Goal: Navigation & Orientation: Find specific page/section

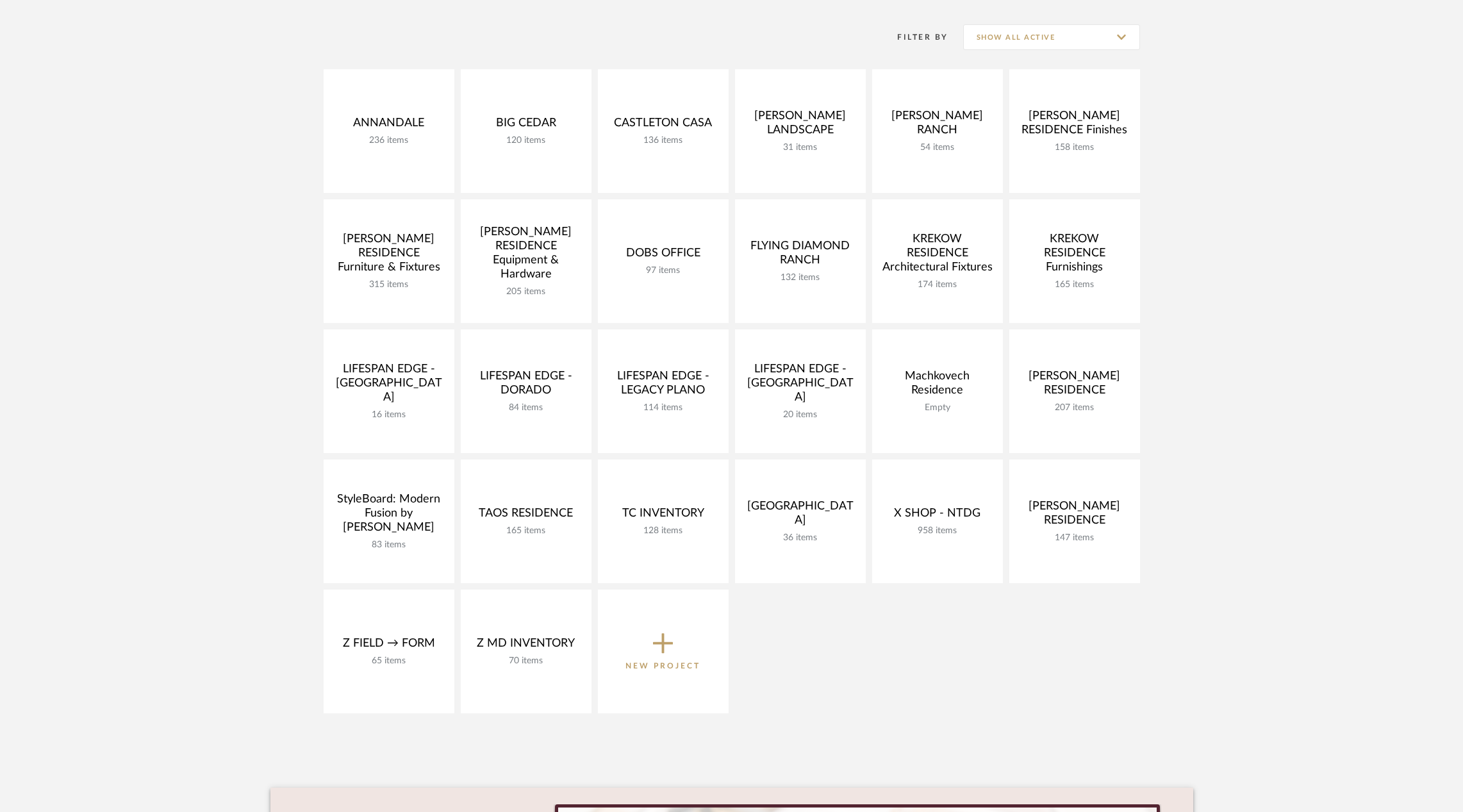
scroll to position [269, 0]
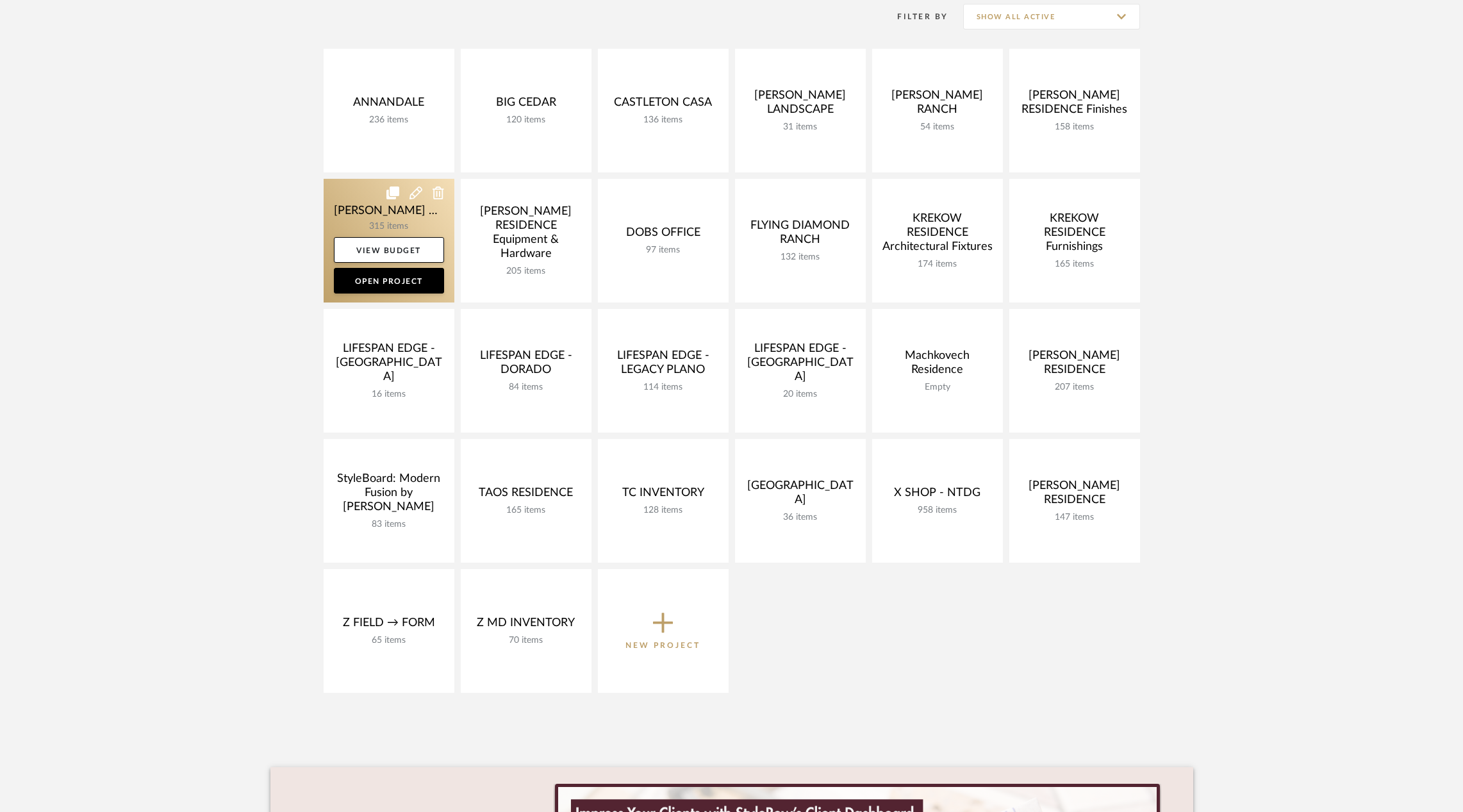
click at [368, 212] on link at bounding box center [389, 240] width 131 height 123
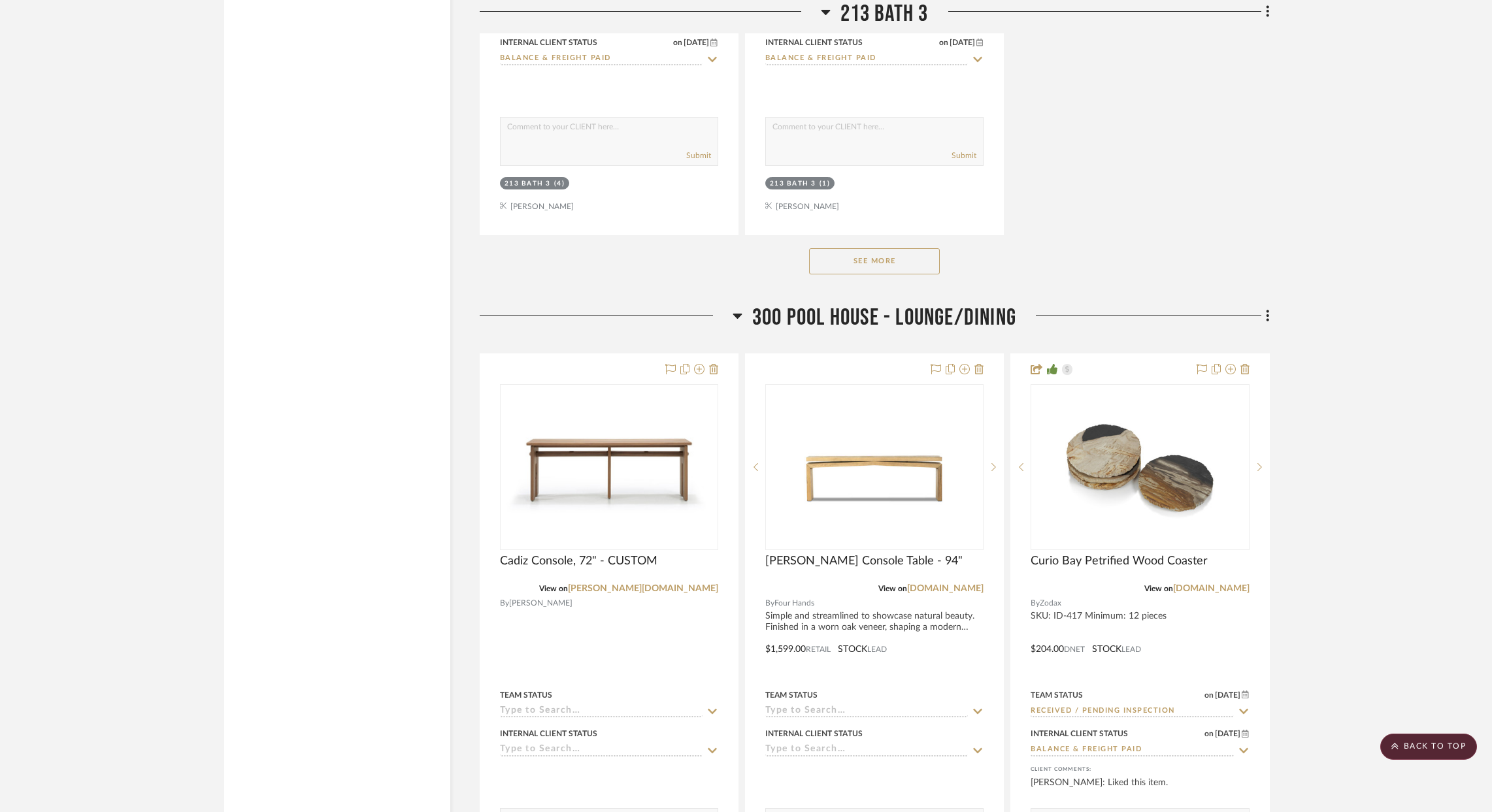
scroll to position [39064, 0]
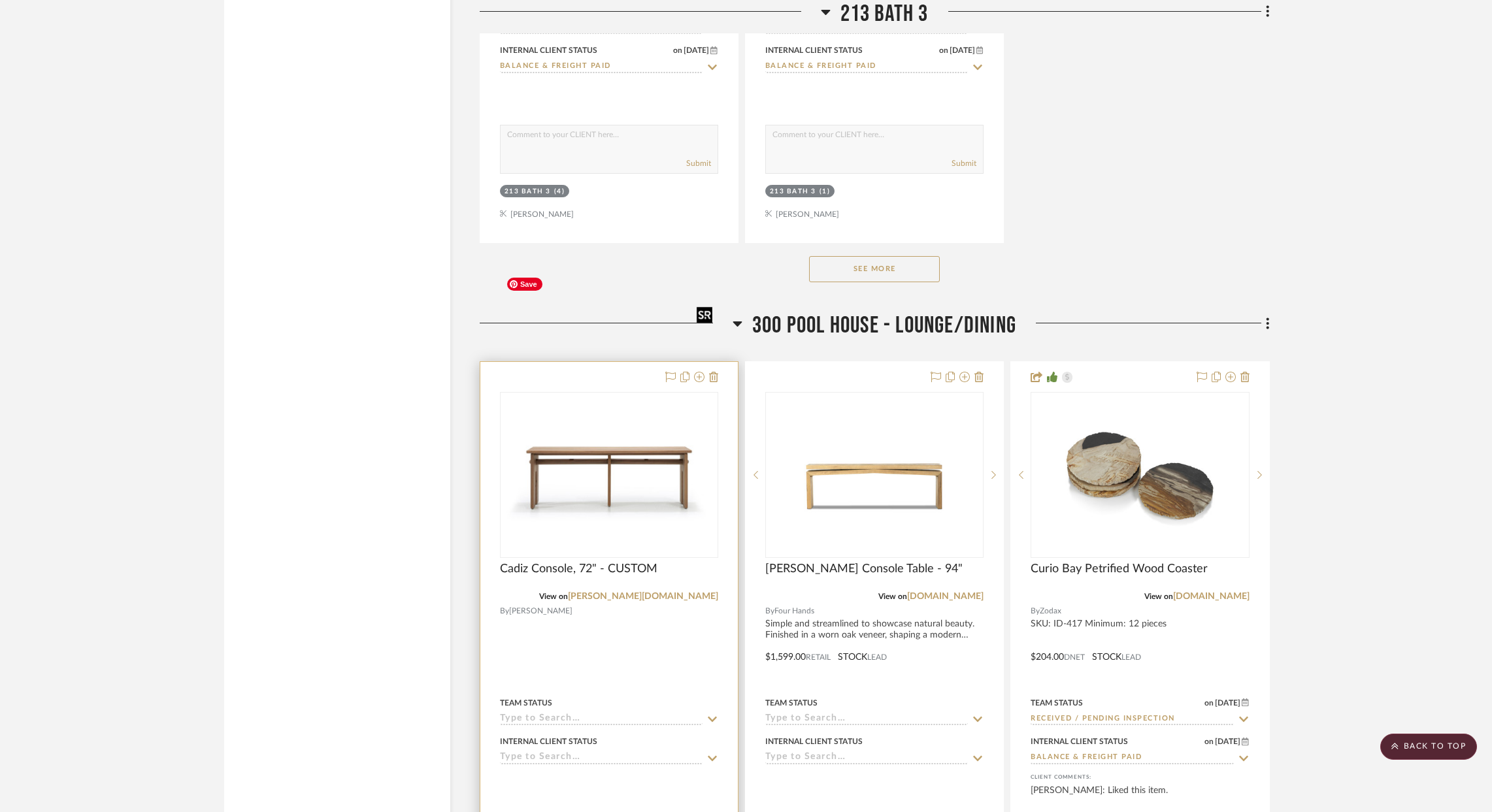
click at [618, 400] on img "0" at bounding box center [609, 474] width 216 height 149
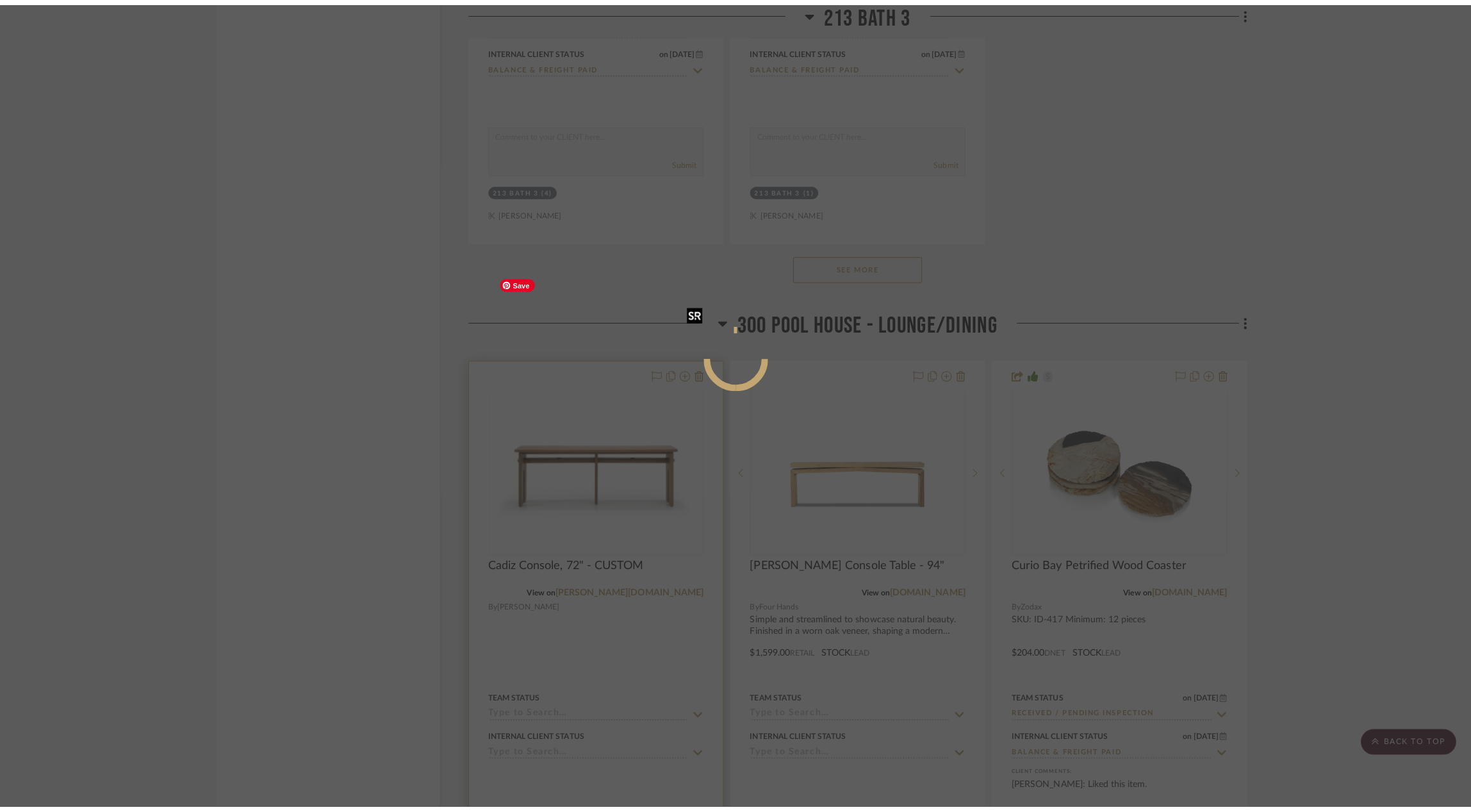
scroll to position [0, 0]
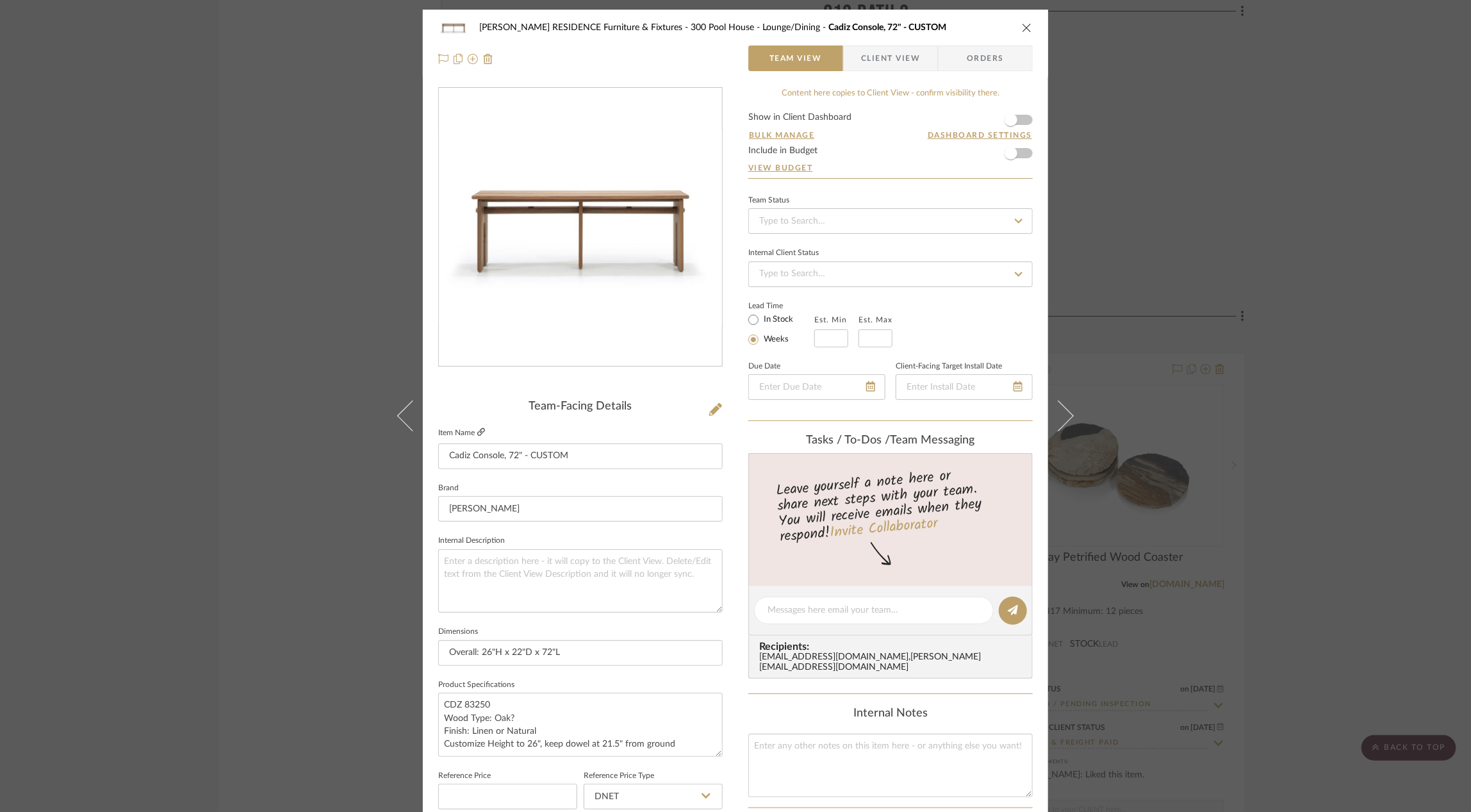
click at [479, 430] on icon at bounding box center [481, 432] width 8 height 8
click at [211, 417] on div "[PERSON_NAME] RESIDENCE Furniture & Fixtures 300 Pool House - Lounge/Dining Cad…" at bounding box center [735, 406] width 1471 height 812
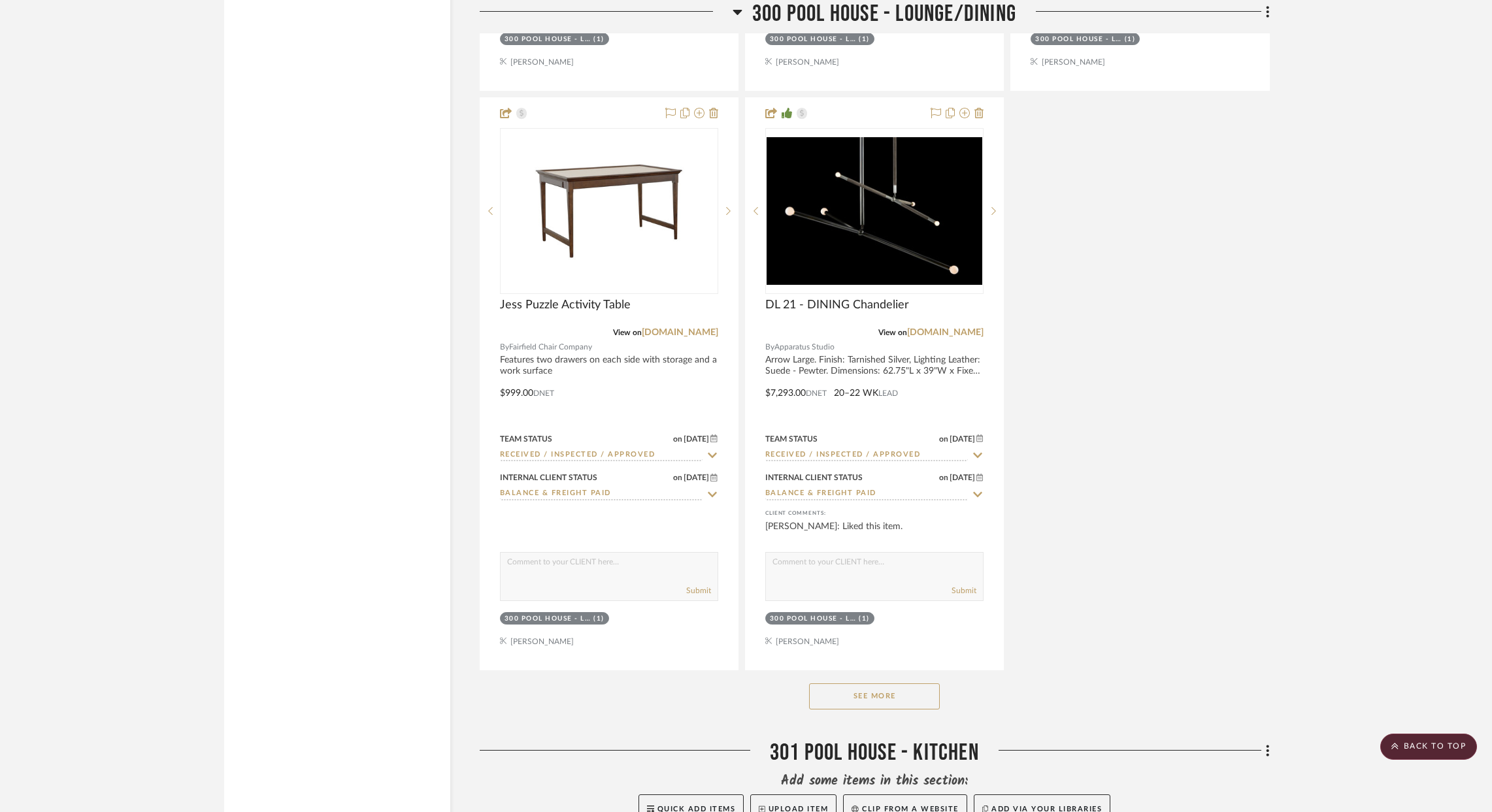
scroll to position [40520, 0]
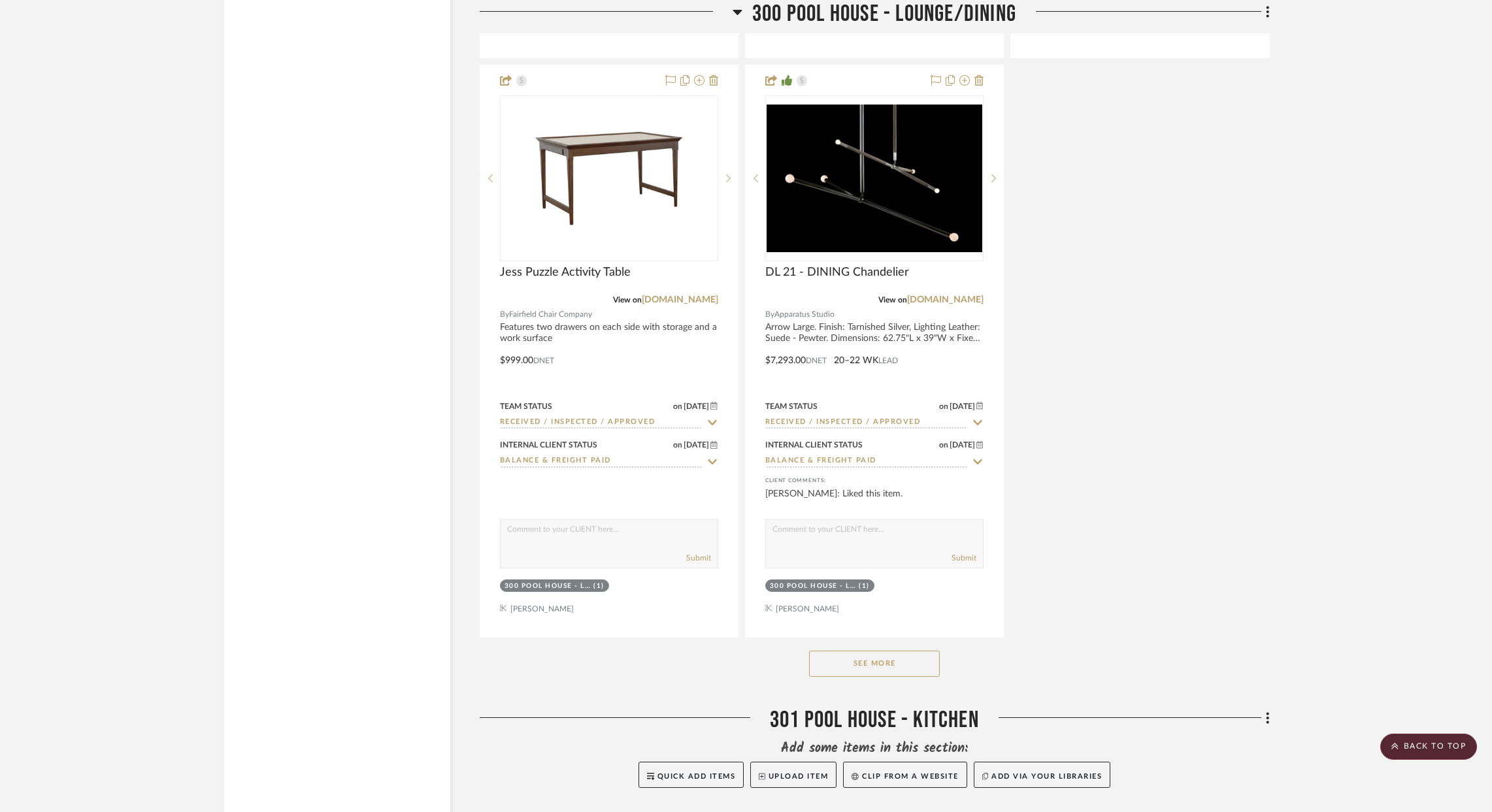
click at [876, 637] on div "See More" at bounding box center [875, 663] width 790 height 52
click at [872, 651] on button "See More" at bounding box center [875, 663] width 131 height 26
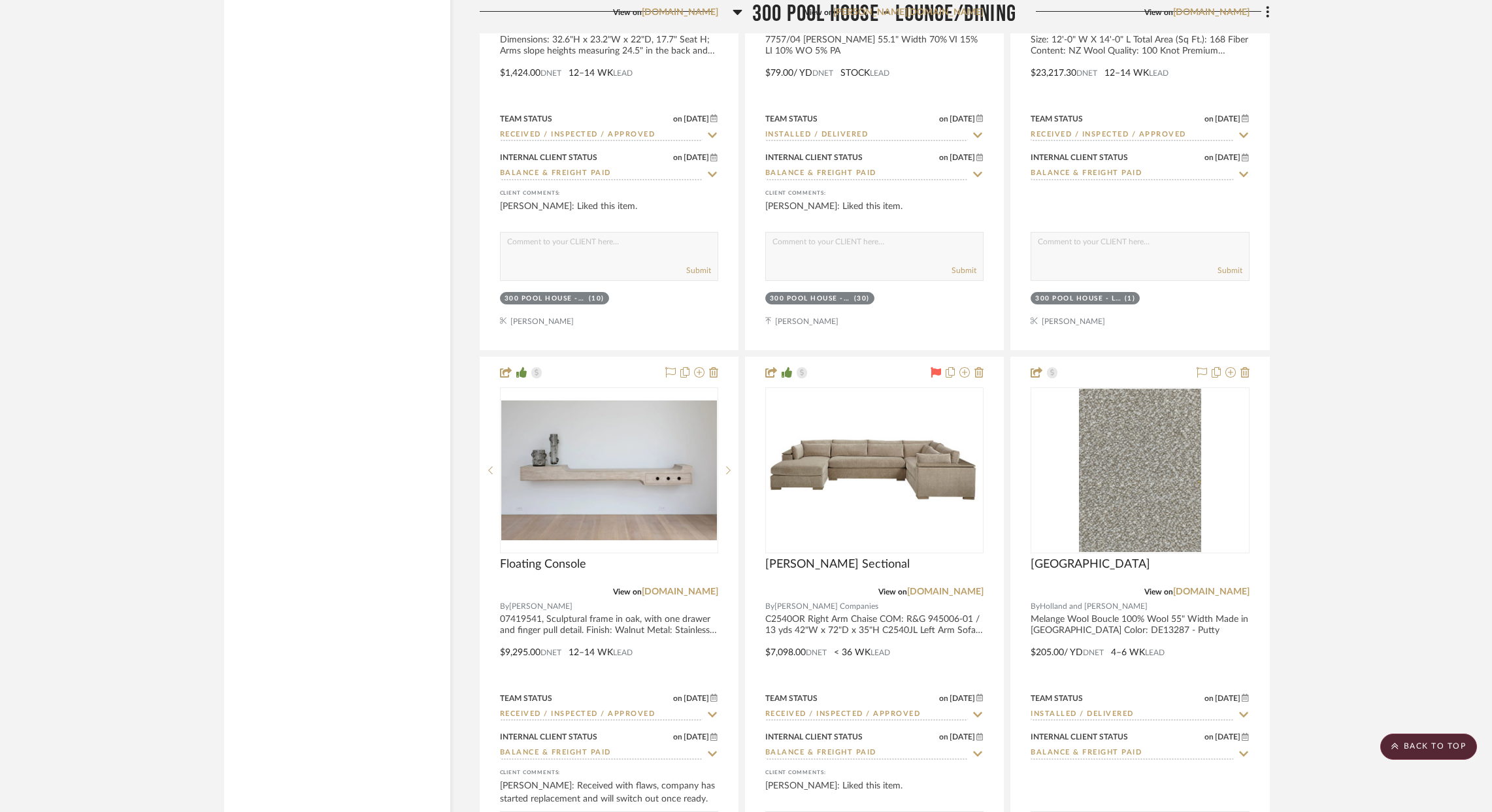
scroll to position [41394, 0]
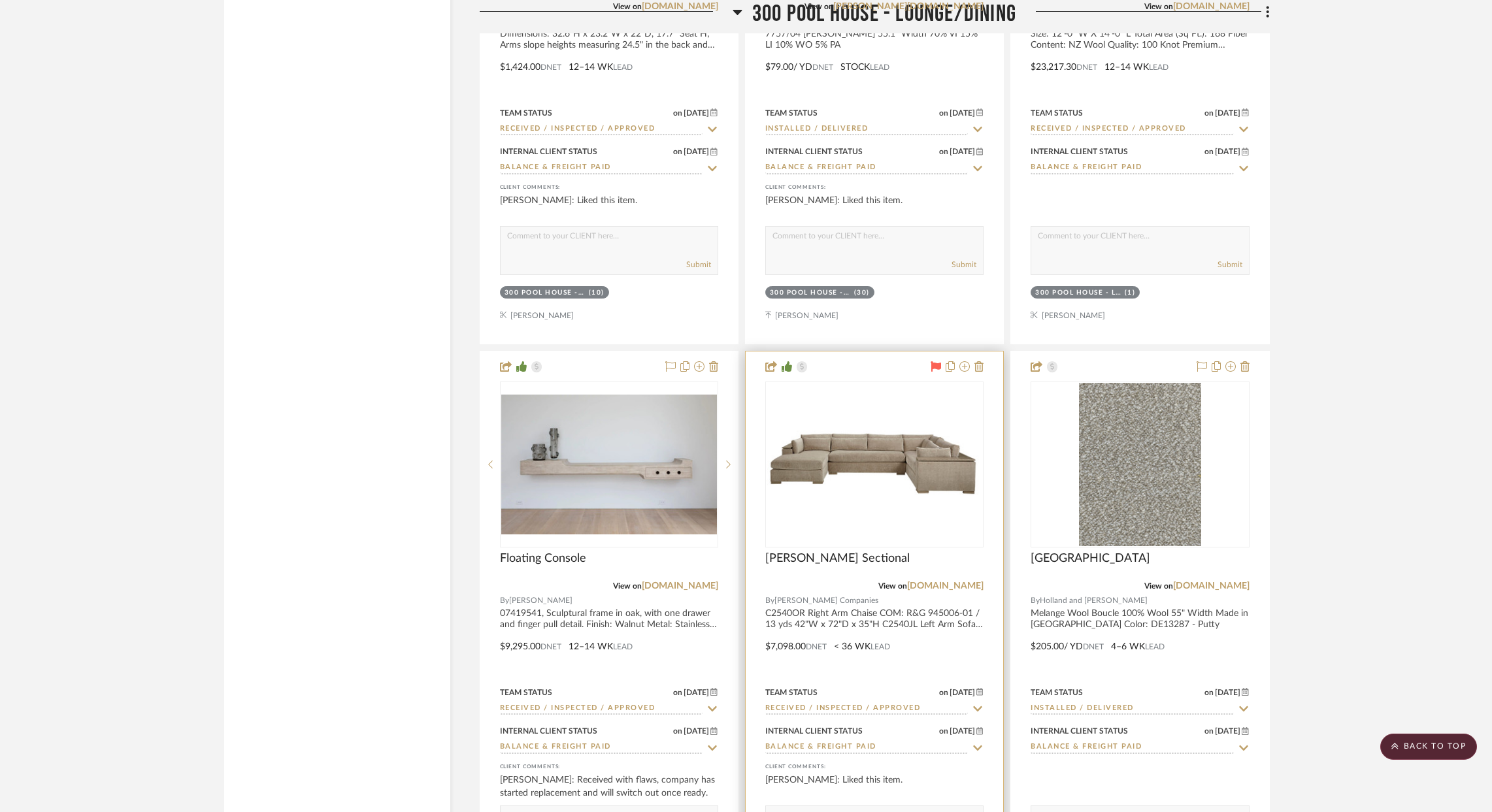
click at [0, 0] on img at bounding box center [0, 0] width 0 height 0
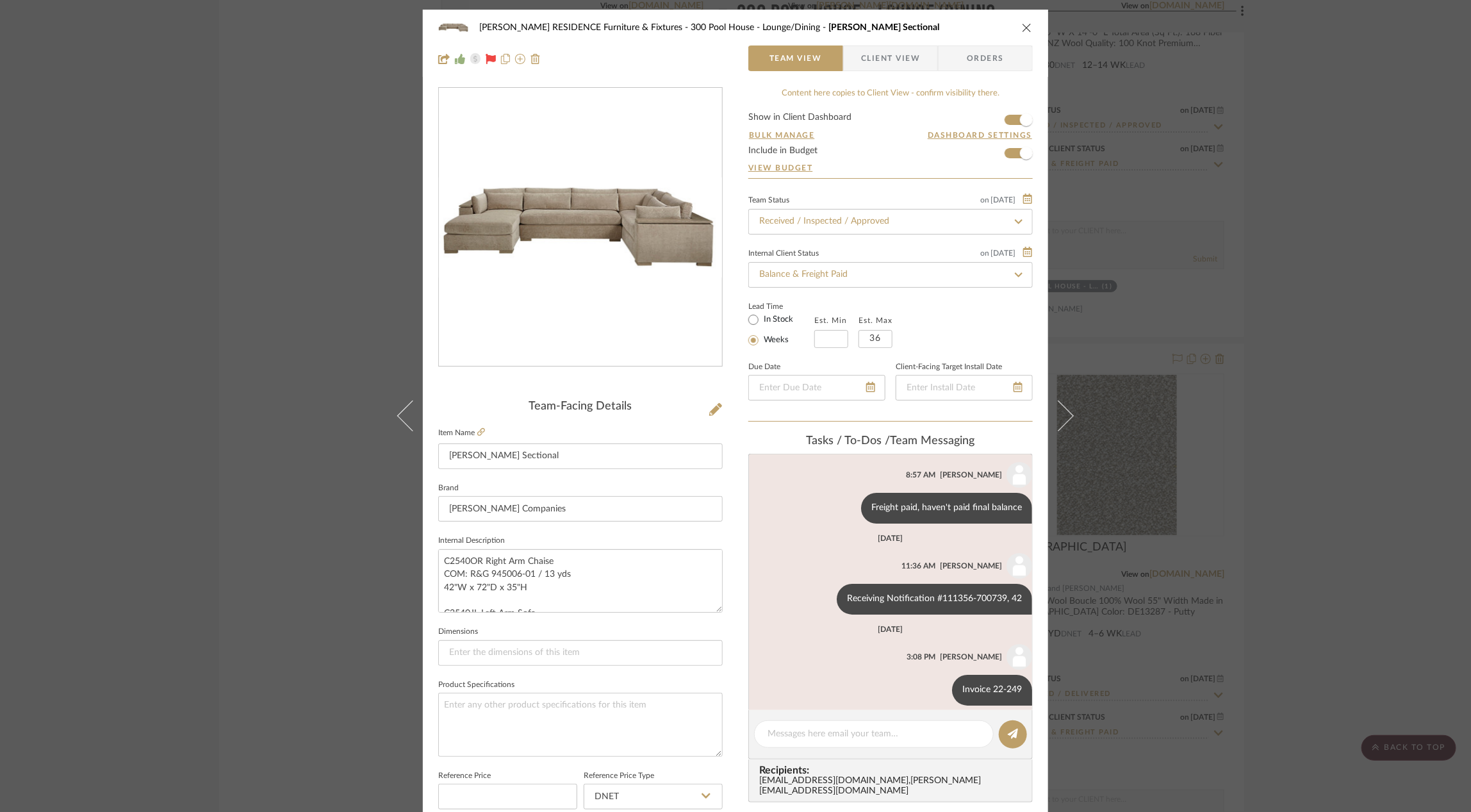
scroll to position [33, 0]
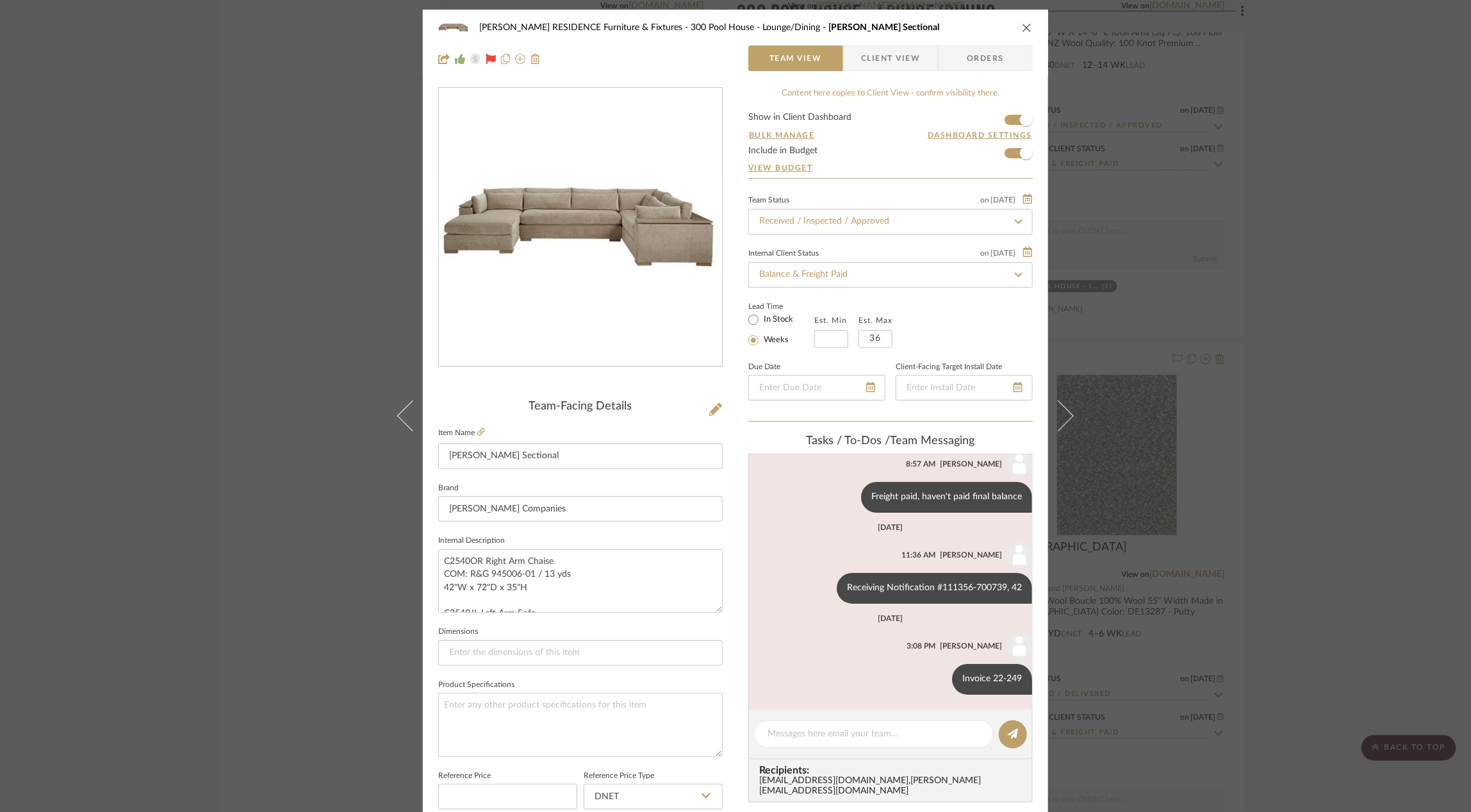
click at [609, 222] on img "0" at bounding box center [580, 228] width 283 height 100
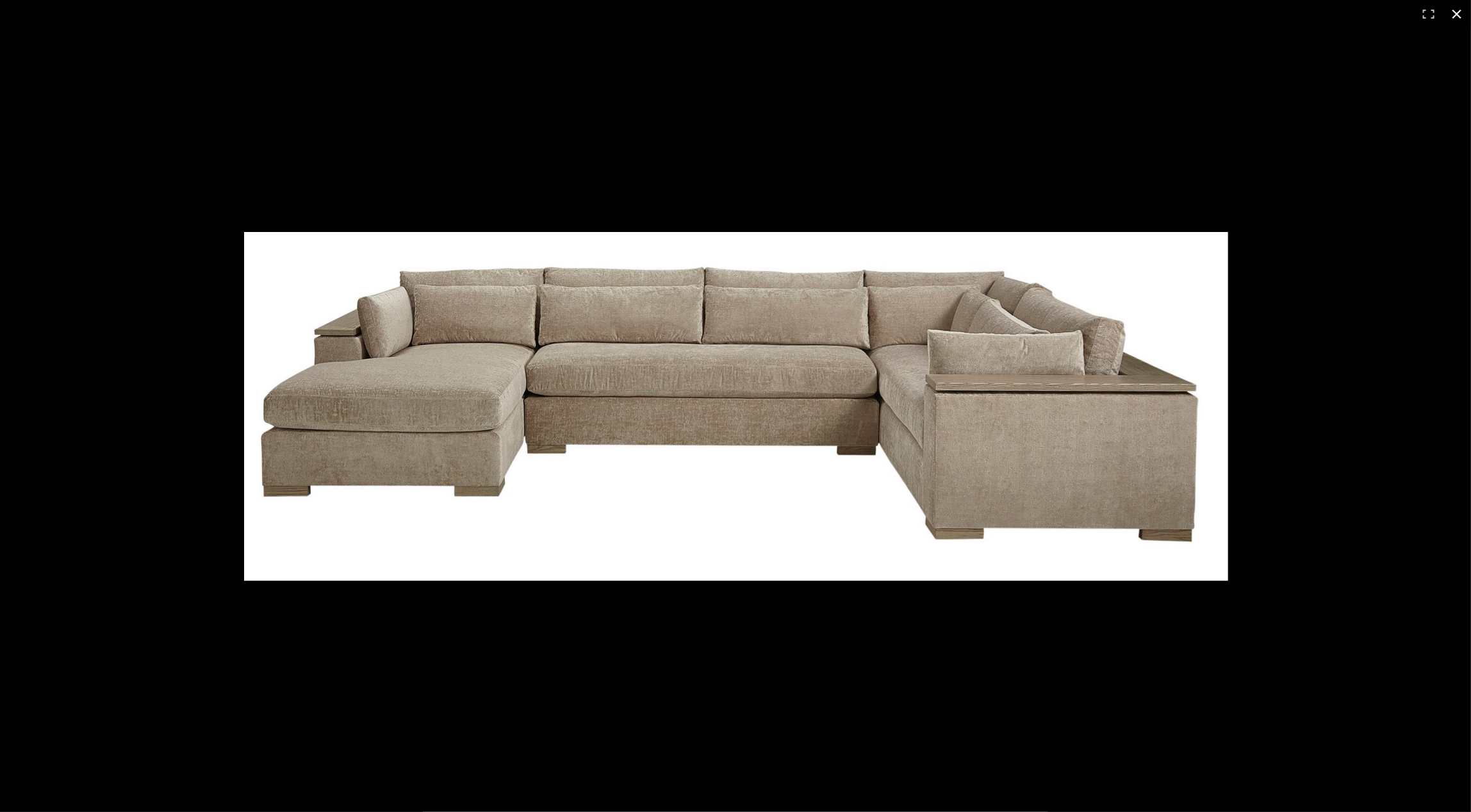
click at [232, 171] on div at bounding box center [735, 406] width 1471 height 812
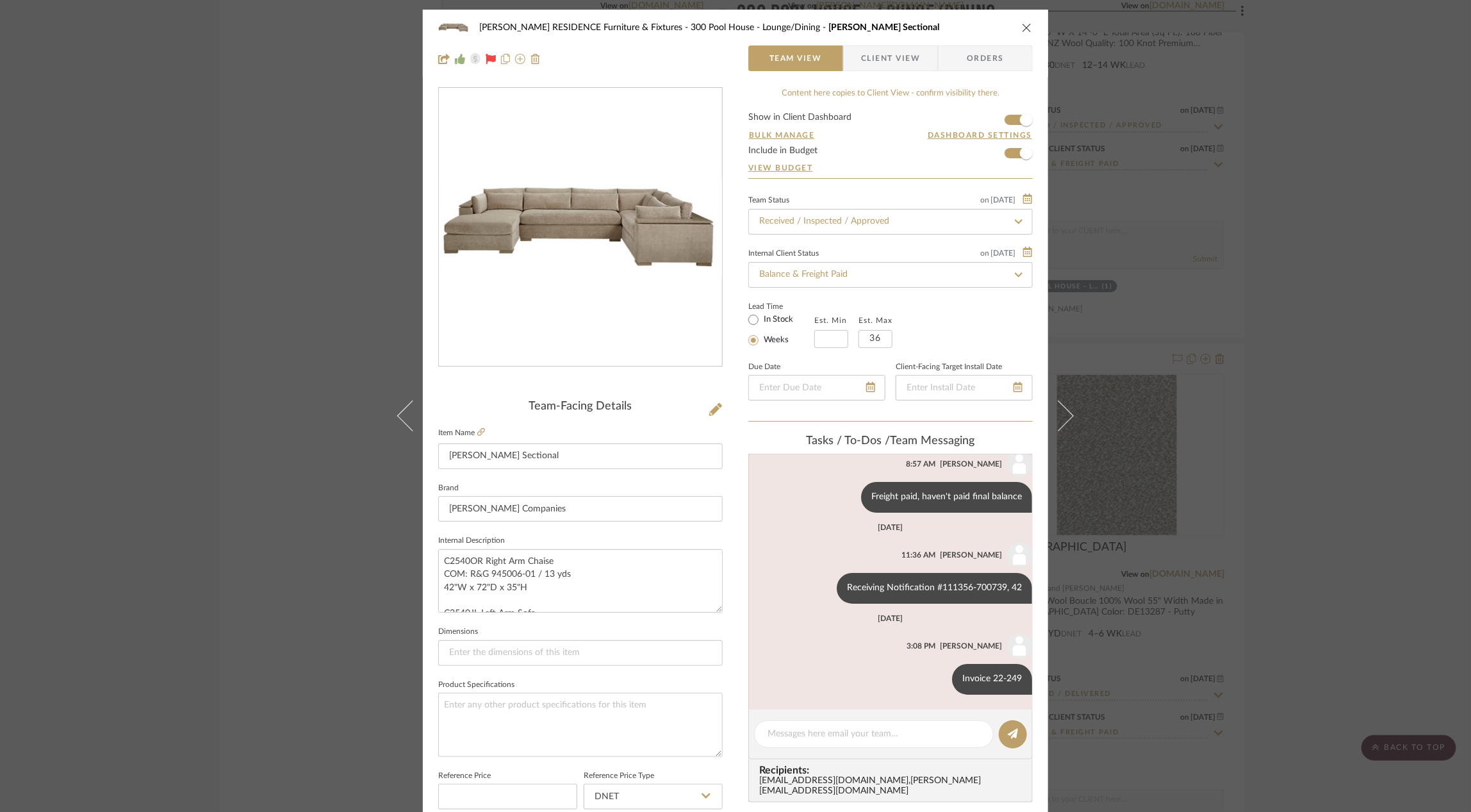
click at [232, 171] on div "[PERSON_NAME] RESIDENCE Furniture & Fixtures 300 Pool House - Lounge/Dining [PE…" at bounding box center [735, 406] width 1471 height 812
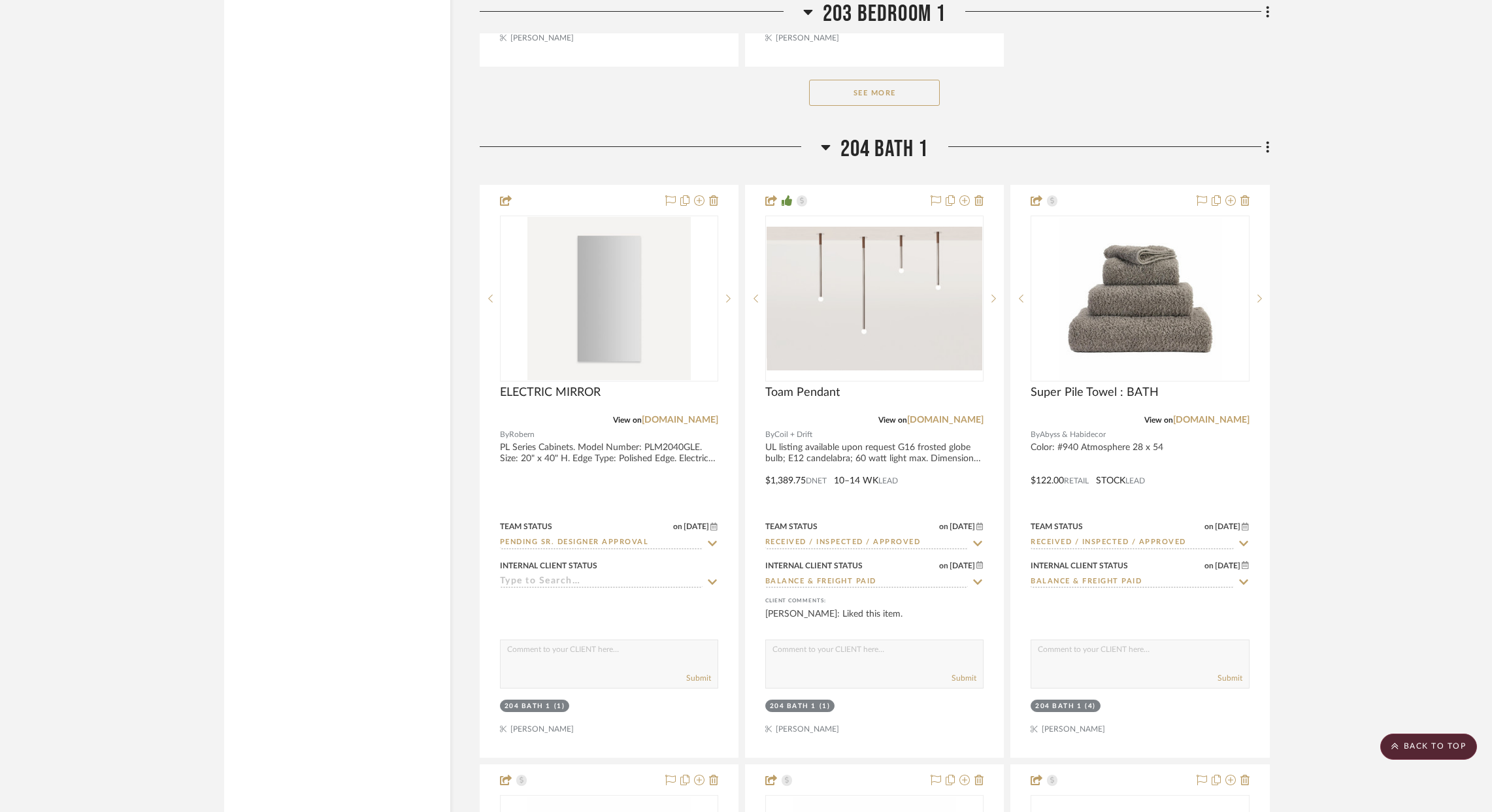
scroll to position [25014, 0]
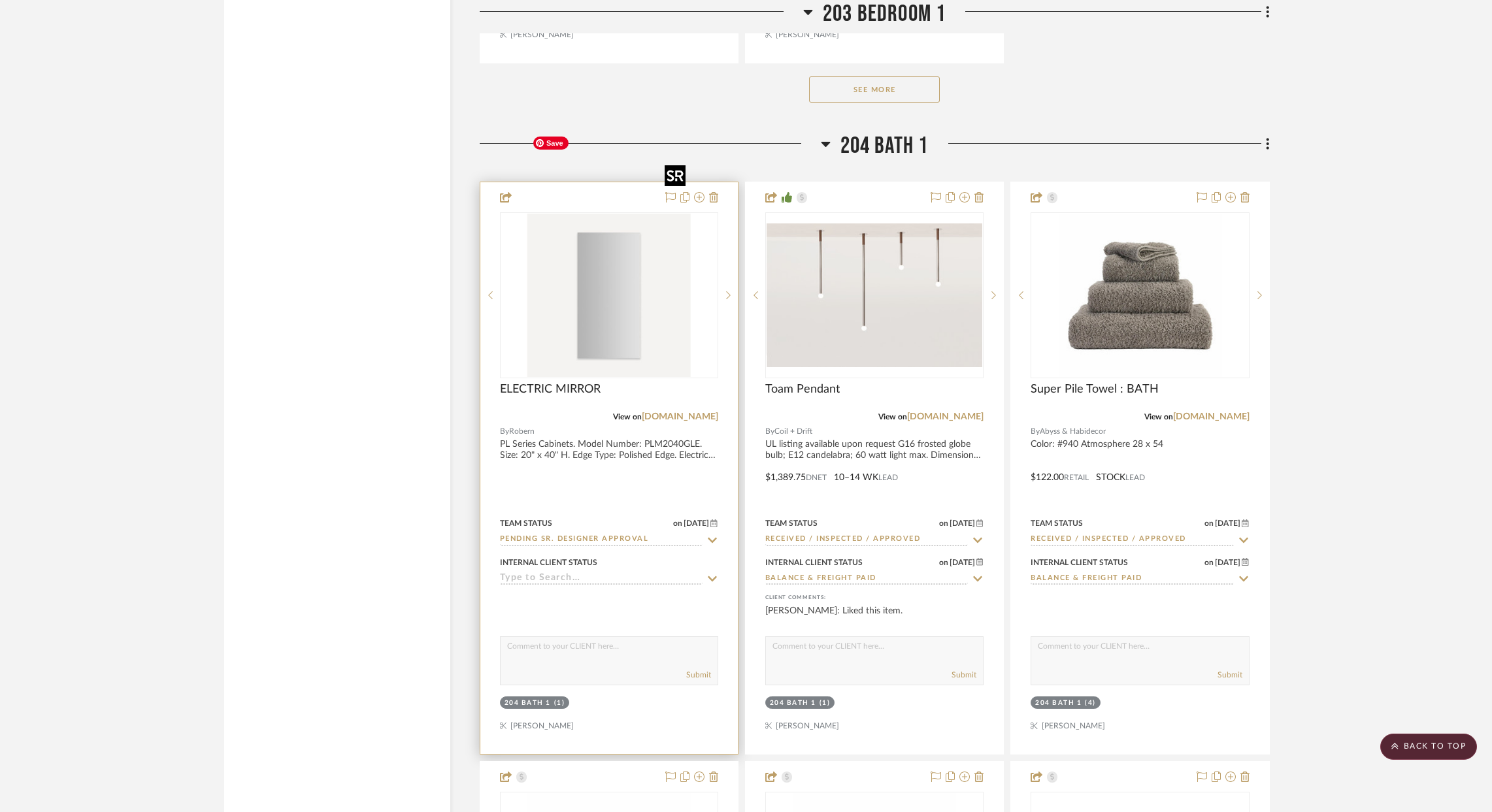
click at [616, 247] on img "0" at bounding box center [609, 296] width 163 height 163
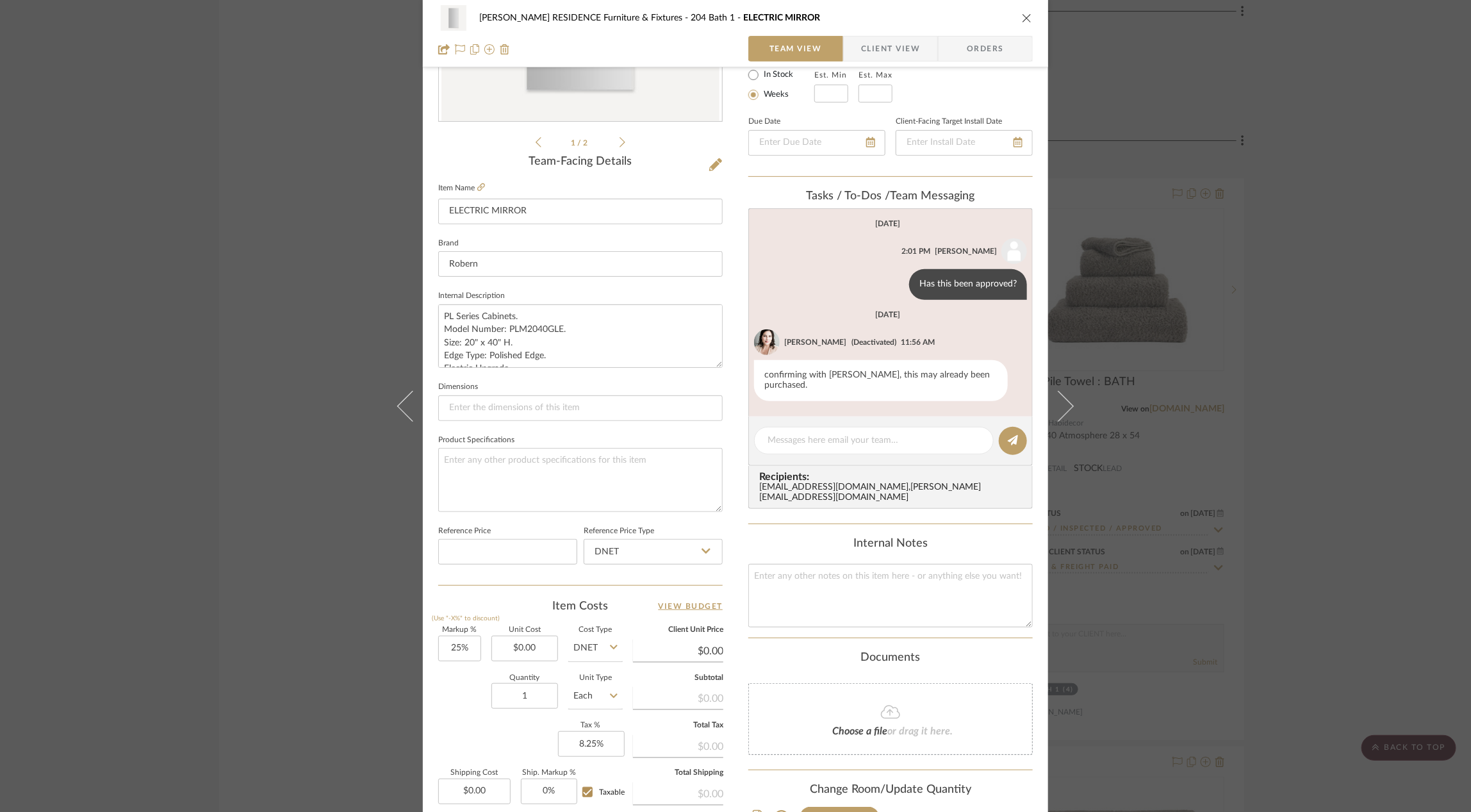
scroll to position [243, 0]
click at [479, 191] on icon at bounding box center [481, 189] width 8 height 8
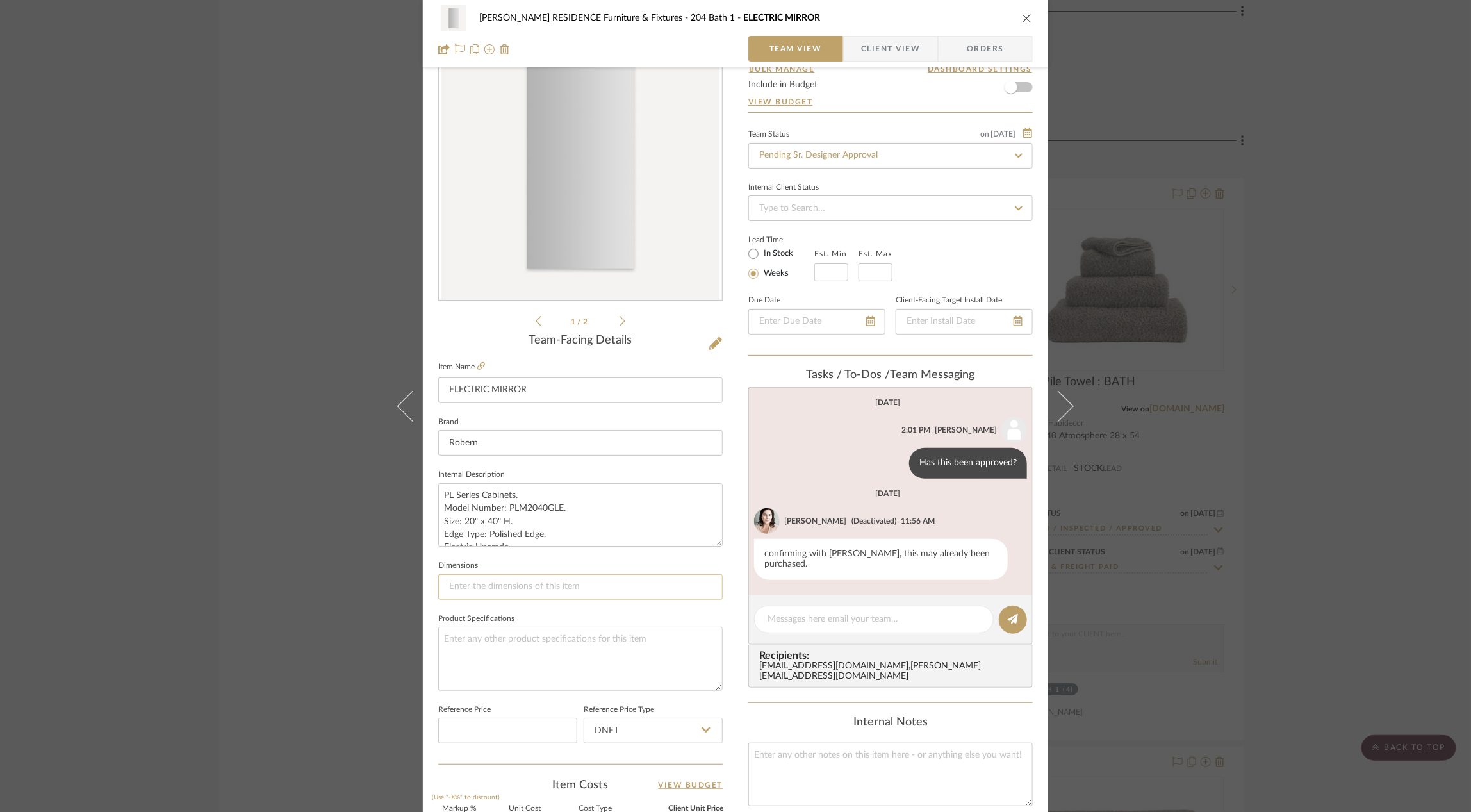
scroll to position [0, 0]
